Goal: Navigation & Orientation: Find specific page/section

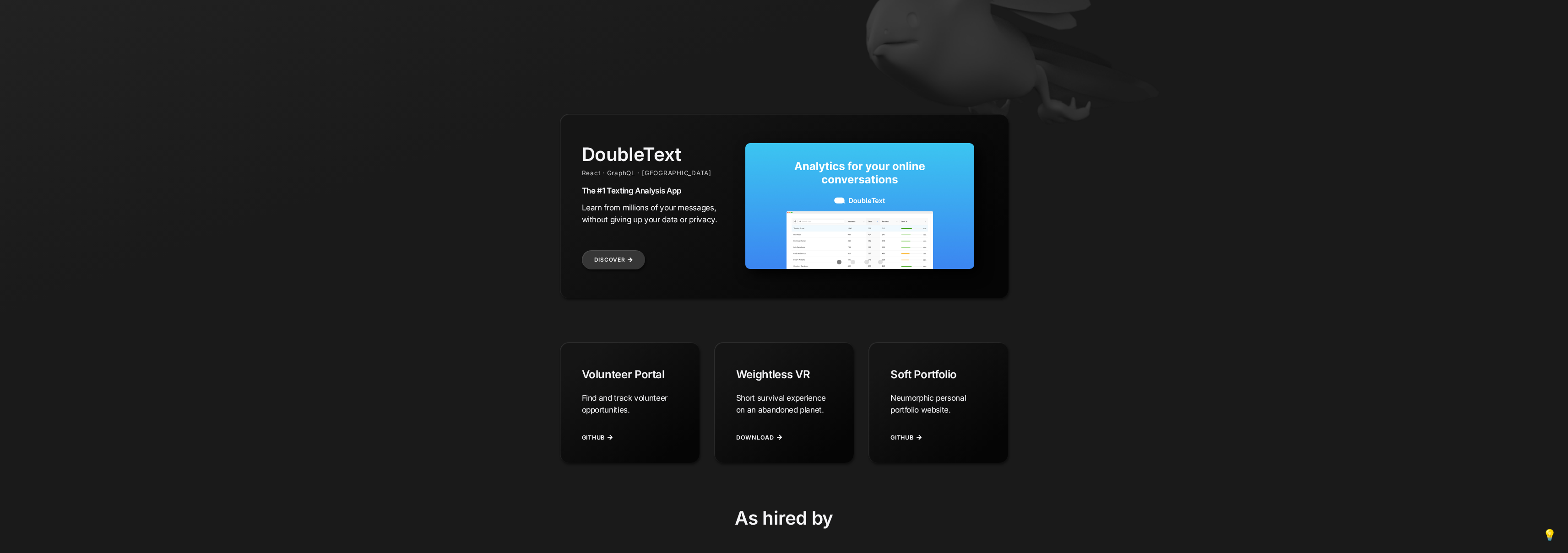
scroll to position [324, 0]
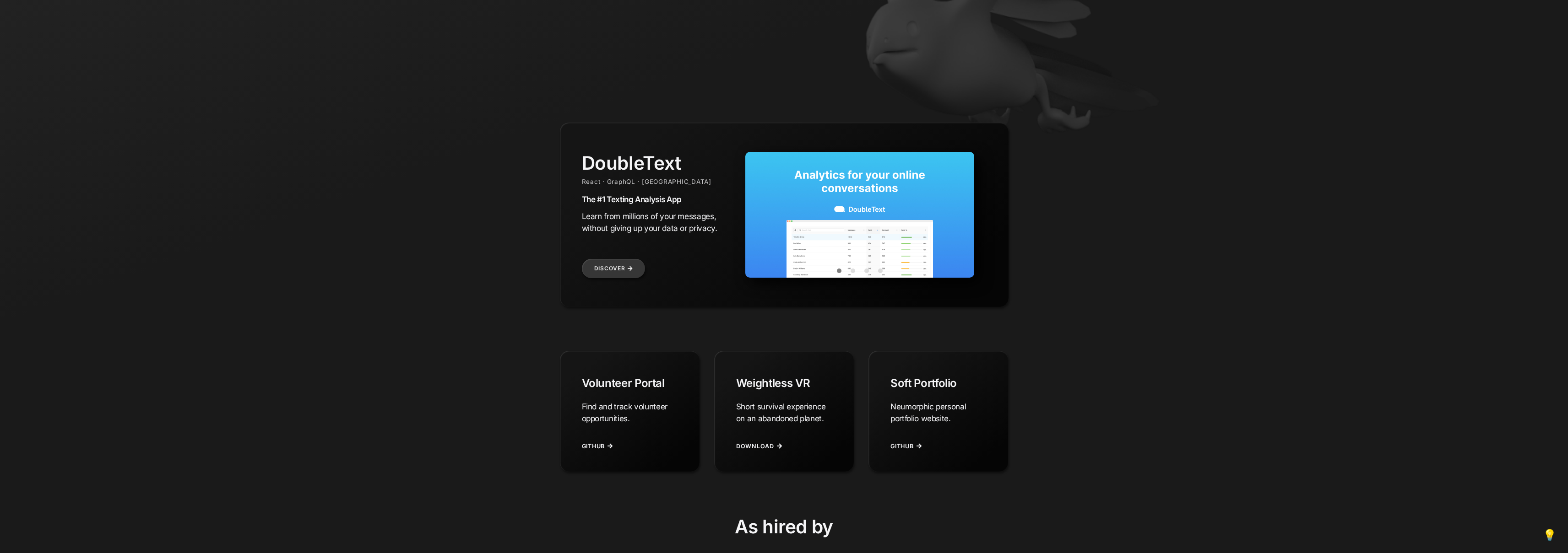
click at [691, 192] on div "DoubleText React · GraphQL · Golang The #1 Texting Analysis App Learn from mill…" at bounding box center [655, 195] width 147 height 86
click at [603, 271] on link "Discover" at bounding box center [614, 269] width 64 height 19
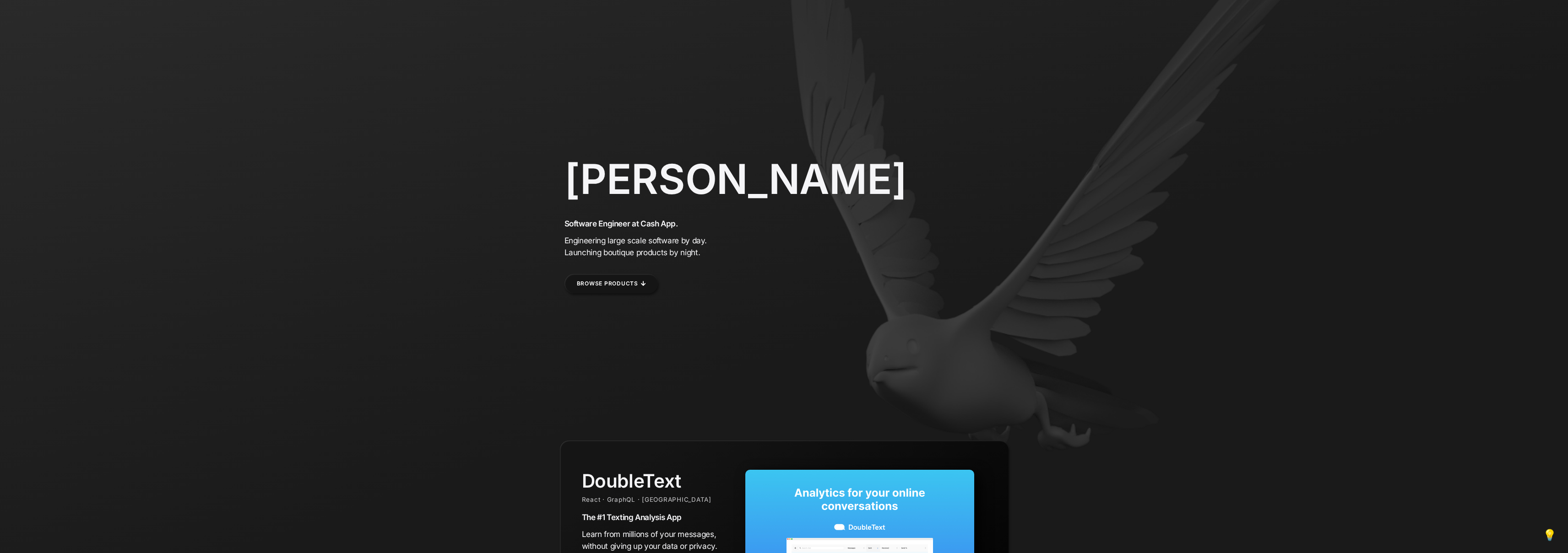
scroll to position [0, 0]
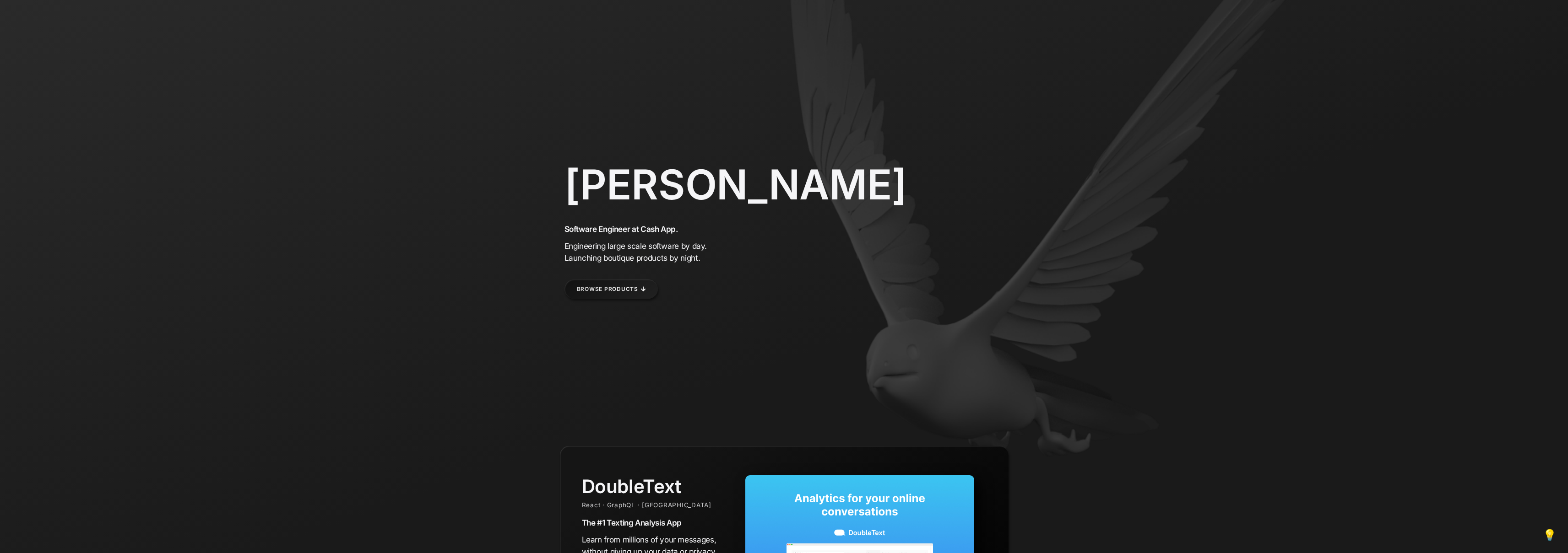
click at [584, 293] on link "Browse Products" at bounding box center [611, 290] width 94 height 19
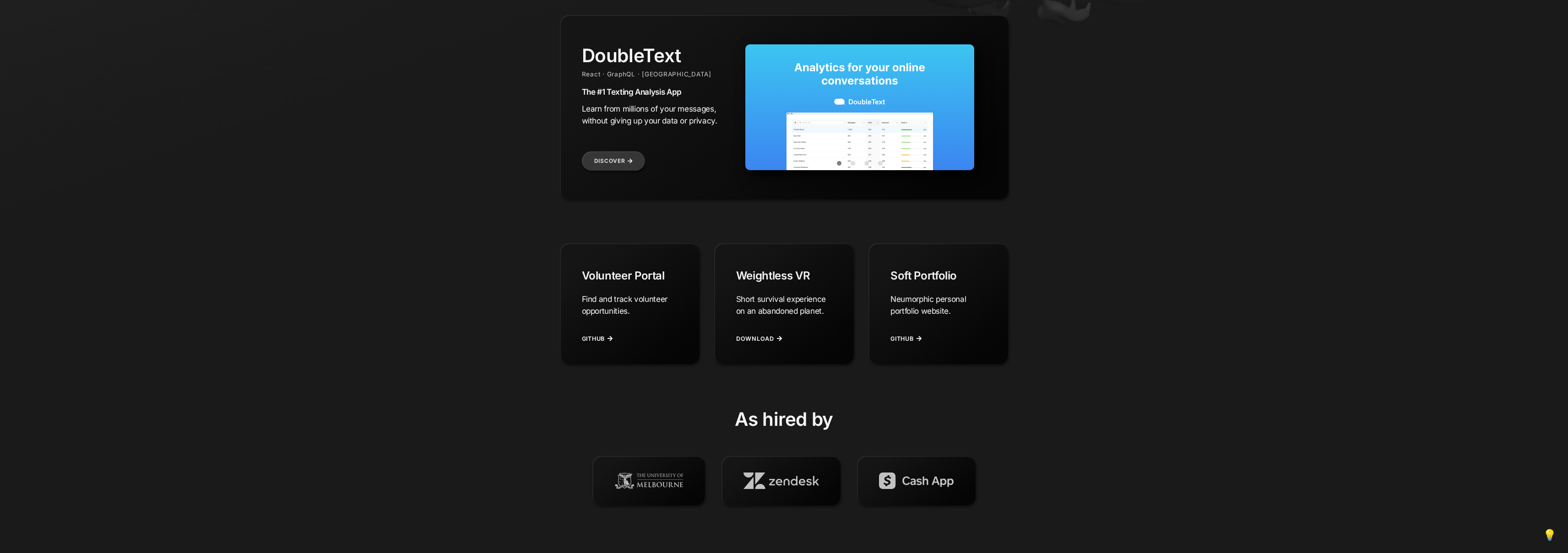
scroll to position [446, 0]
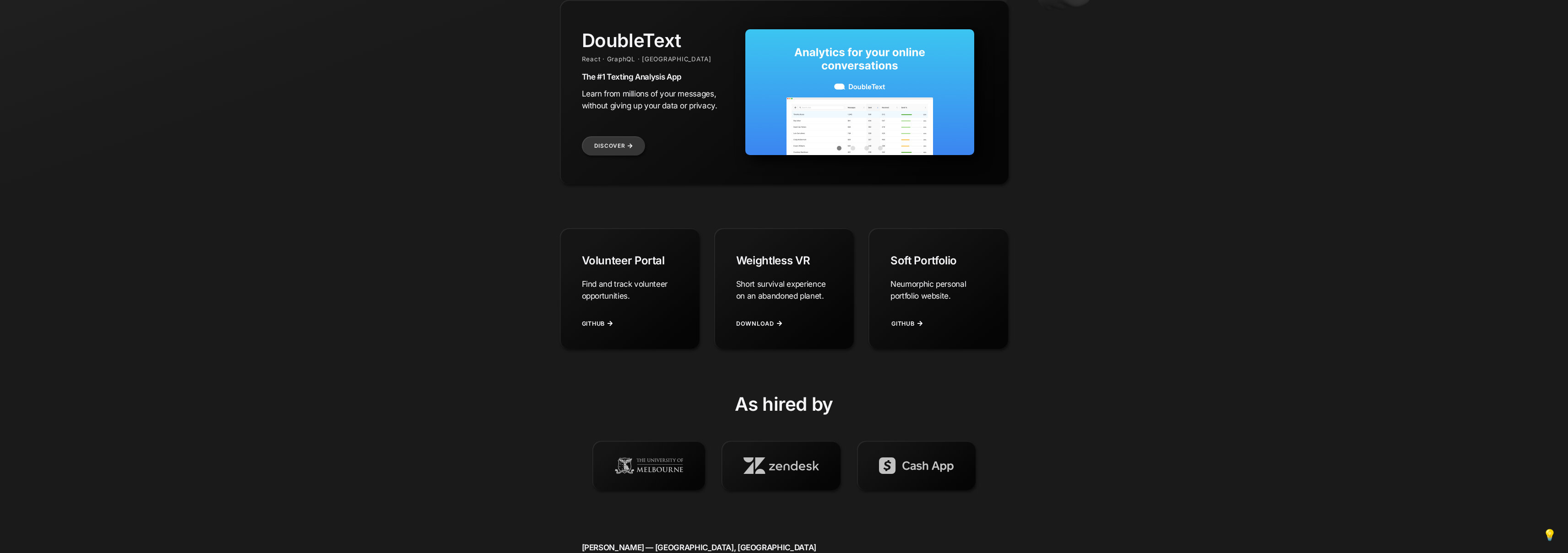
click at [917, 319] on link "Github" at bounding box center [908, 324] width 33 height 23
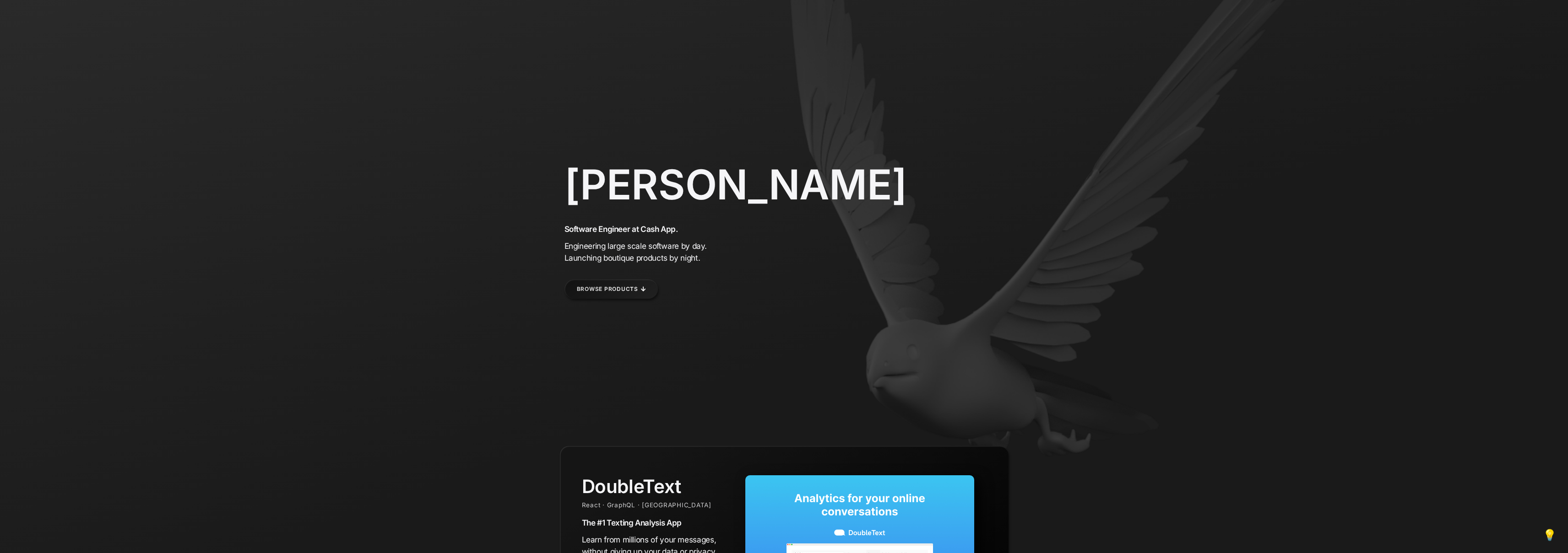
click at [642, 287] on link "Browse Products" at bounding box center [611, 290] width 94 height 19
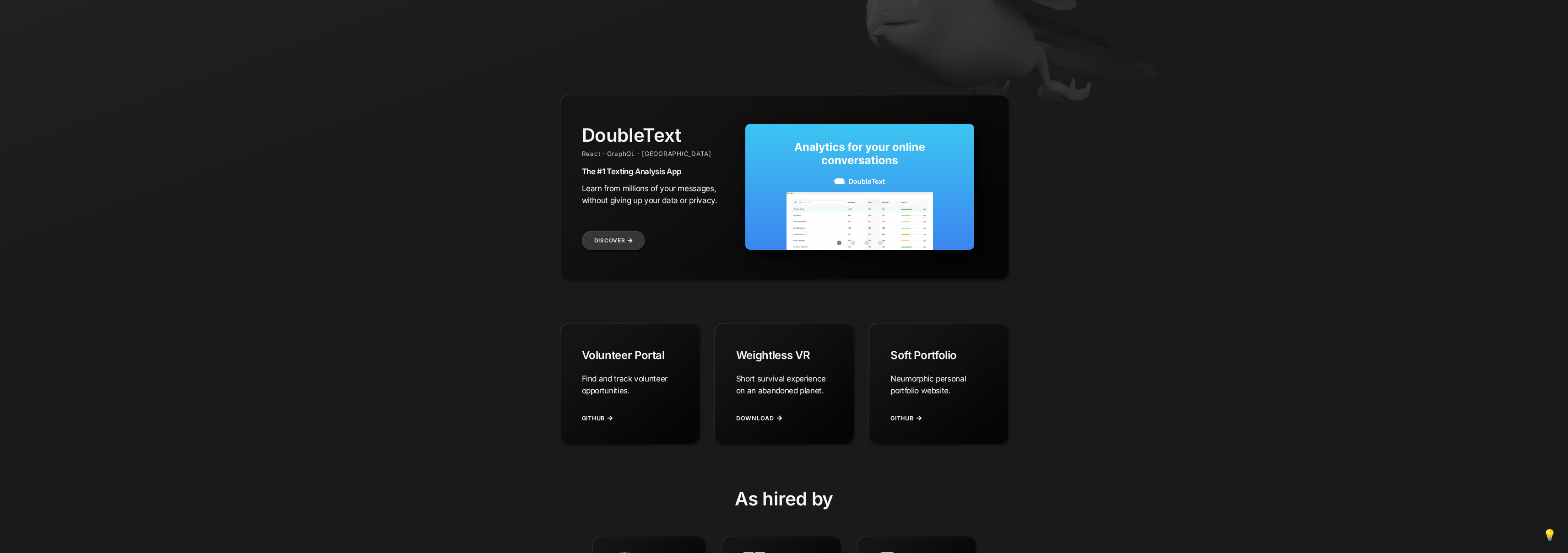
scroll to position [350, 0]
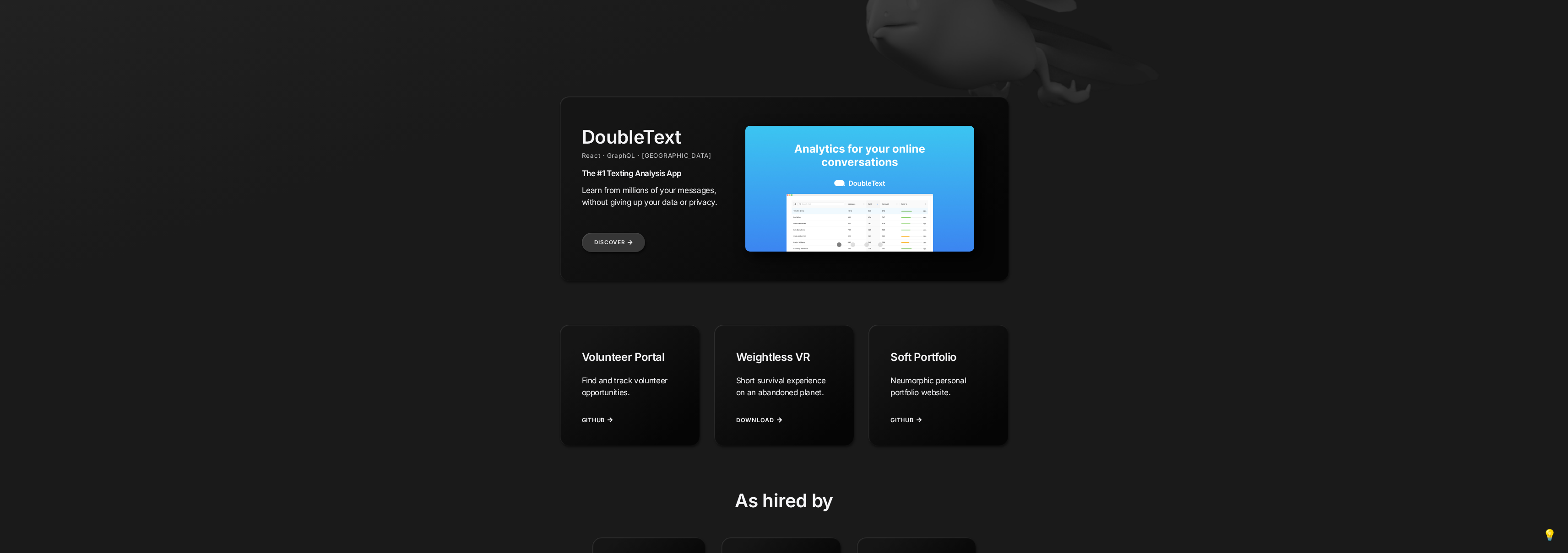
click at [822, 183] on img at bounding box center [859, 189] width 229 height 126
click at [821, 183] on img at bounding box center [859, 189] width 229 height 126
click at [684, 176] on h2 "The #1 Texting Analysis App" at bounding box center [655, 173] width 147 height 10
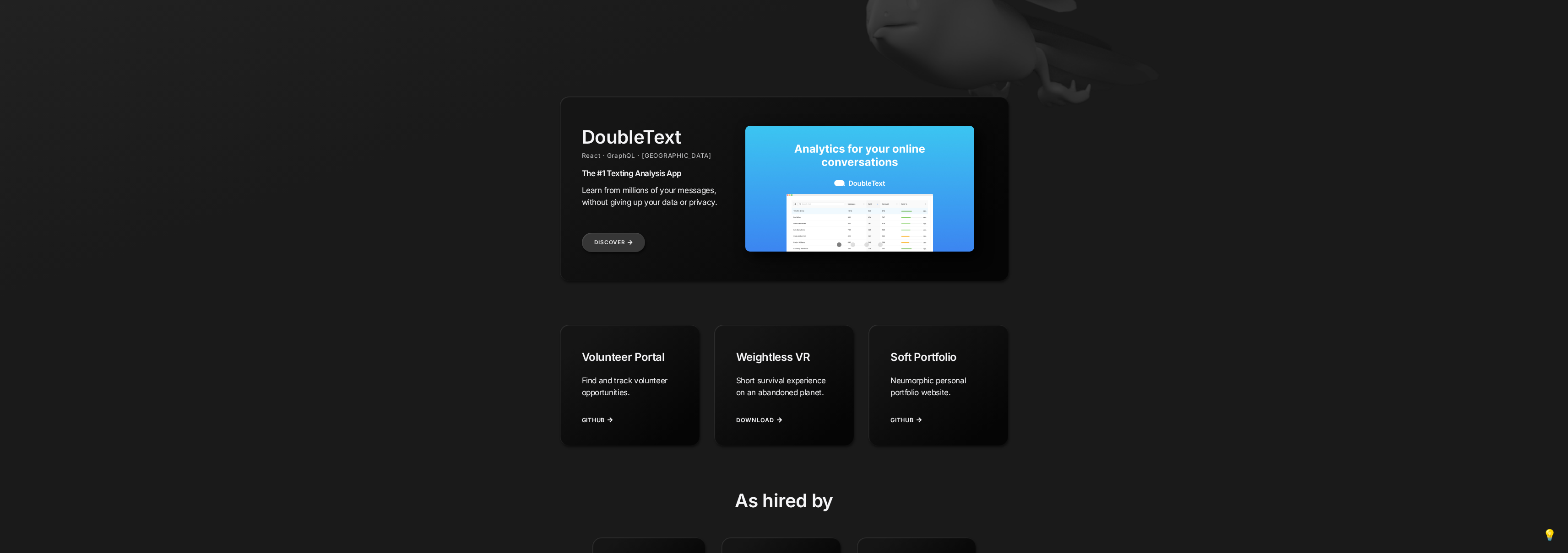
click at [684, 177] on h2 "The #1 Texting Analysis App" at bounding box center [655, 173] width 147 height 10
click at [695, 247] on div "Discover" at bounding box center [655, 243] width 147 height 18
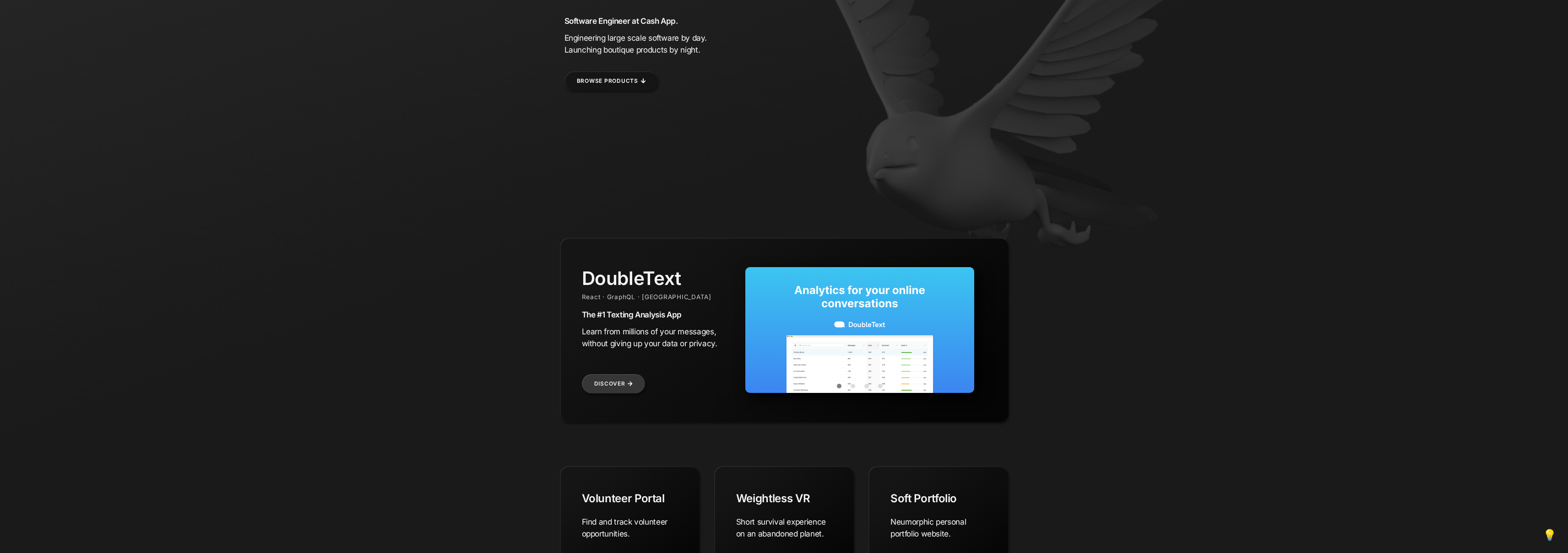
scroll to position [0, 0]
